Goal: Navigation & Orientation: Find specific page/section

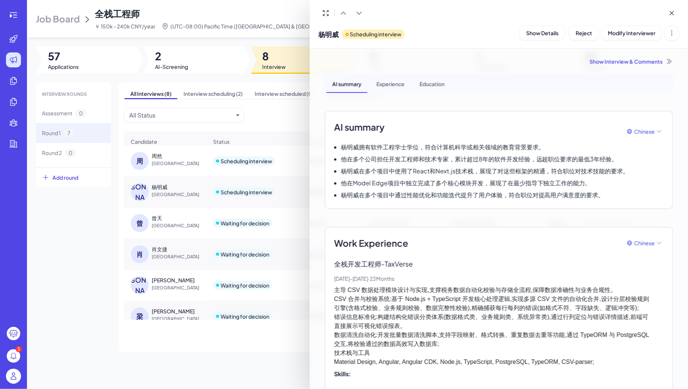
click at [15, 11] on div at bounding box center [344, 194] width 688 height 389
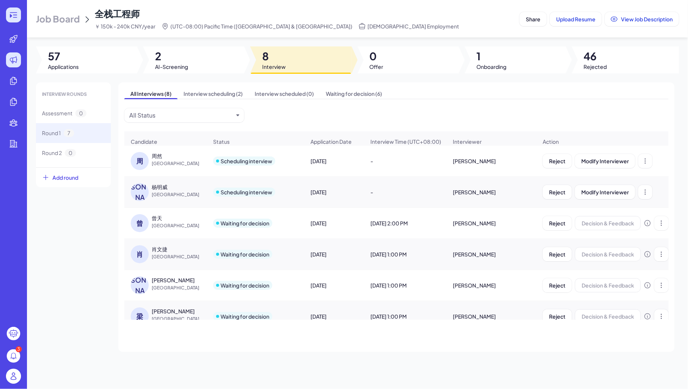
click at [14, 16] on icon at bounding box center [13, 14] width 9 height 9
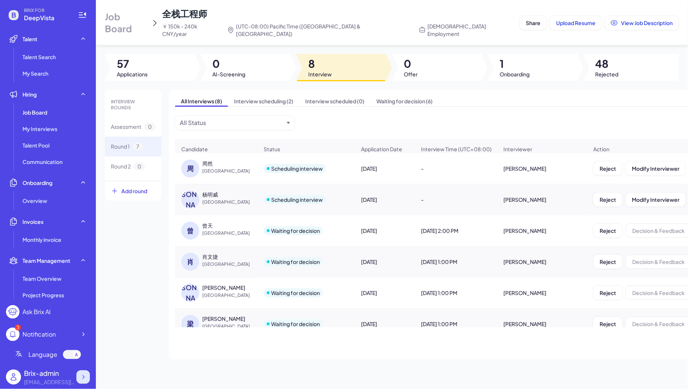
click at [88, 371] on div at bounding box center [82, 376] width 13 height 13
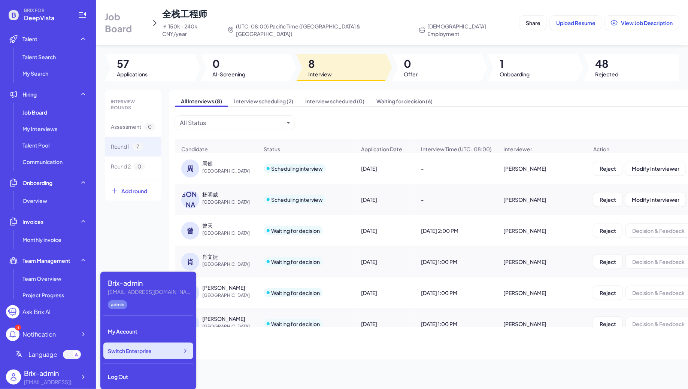
click at [157, 351] on div "Switch Enterprise" at bounding box center [148, 351] width 90 height 16
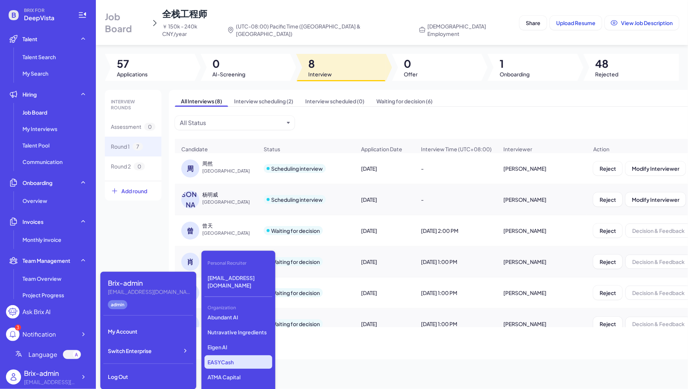
click at [221, 355] on p "EASYCash" at bounding box center [238, 361] width 68 height 13
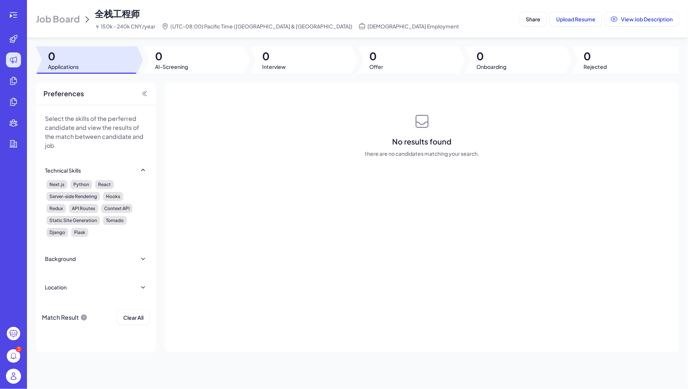
click at [48, 17] on span "Job Board" at bounding box center [58, 19] width 44 height 12
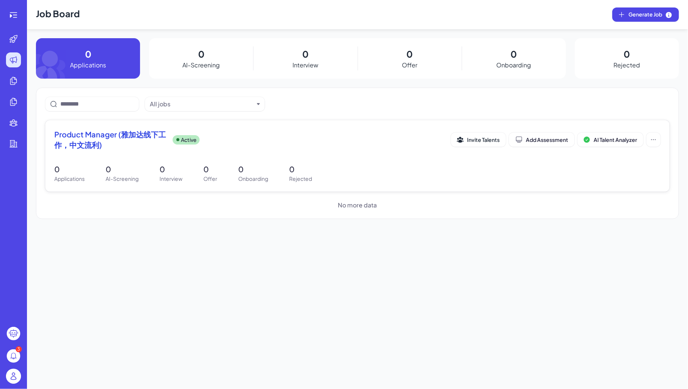
click at [206, 140] on div "Product Manager (雅加达线下工作，中文流利) Active" at bounding box center [252, 139] width 397 height 21
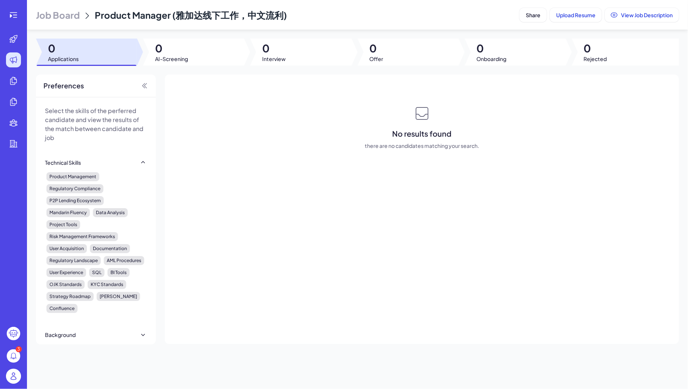
click at [48, 17] on span "Job Board" at bounding box center [58, 15] width 44 height 12
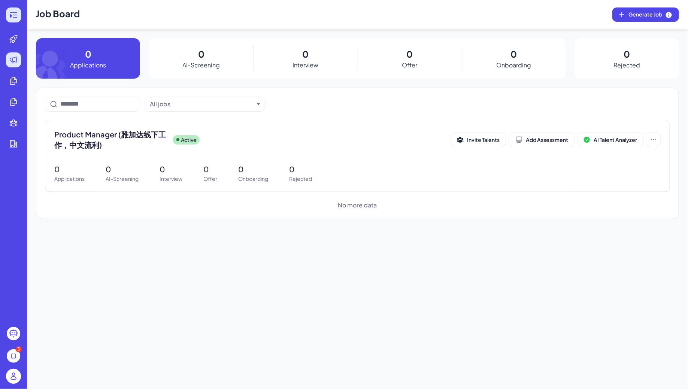
click at [13, 15] on icon at bounding box center [13, 14] width 9 height 9
